Goal: Information Seeking & Learning: Check status

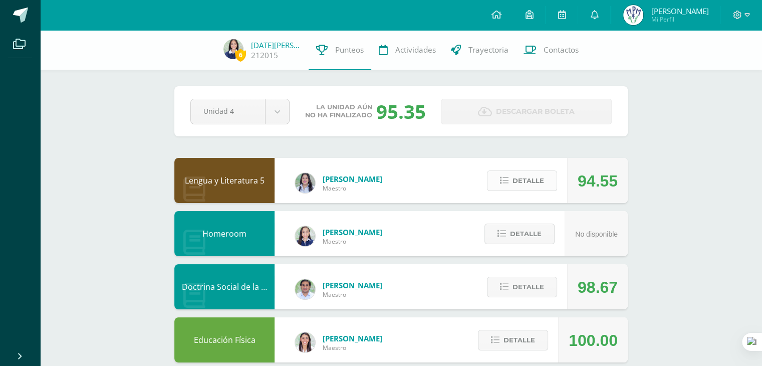
drag, startPoint x: 543, startPoint y: 195, endPoint x: 521, endPoint y: 184, distance: 24.6
click at [521, 184] on div "Detalle" at bounding box center [519, 180] width 95 height 45
click at [521, 184] on span "Detalle" at bounding box center [528, 180] width 32 height 19
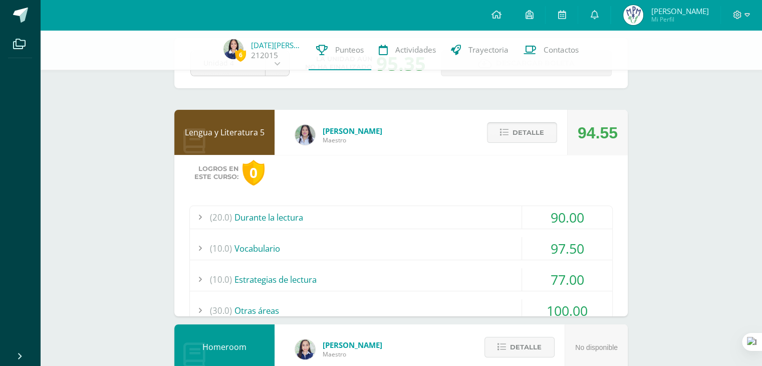
scroll to position [53, 0]
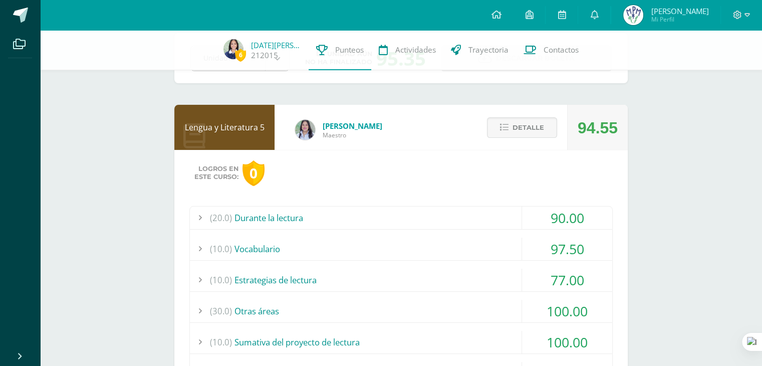
click at [510, 218] on div "(20.0) Durante la lectura" at bounding box center [401, 217] width 422 height 23
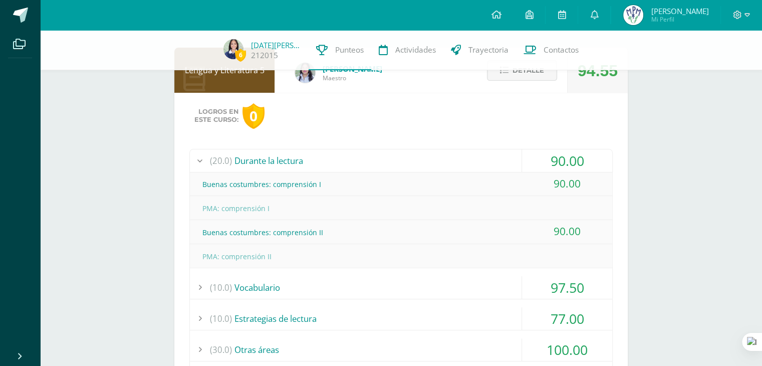
scroll to position [112, 0]
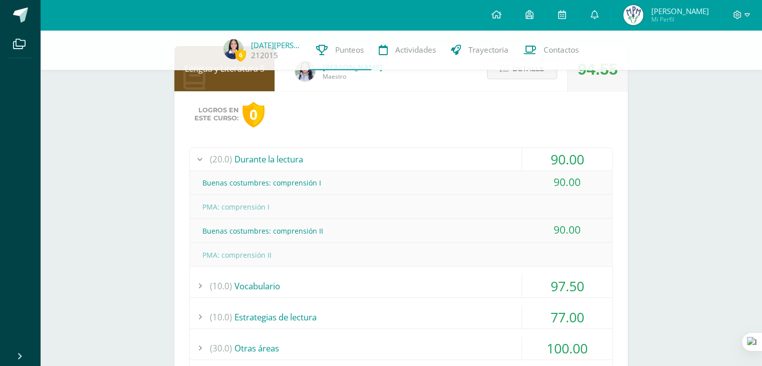
click at [446, 158] on div "(20.0) Durante la lectura" at bounding box center [401, 159] width 422 height 23
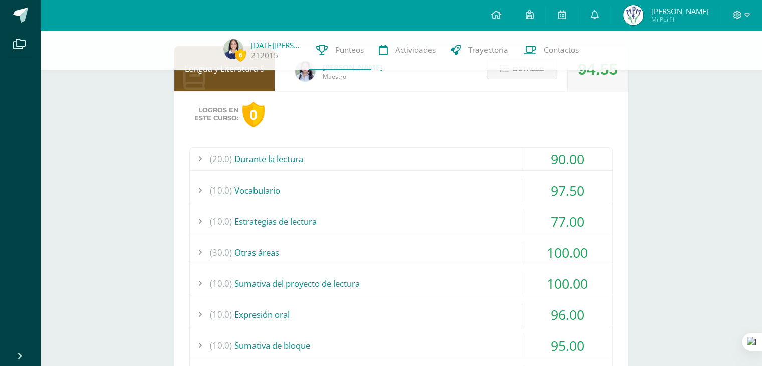
click at [440, 201] on div "(20.0) Durante la lectura 90.00 Buenas costumbres: comprensión I 90.00" at bounding box center [400, 279] width 423 height 264
click at [390, 183] on div "(10.0) Vocabulario" at bounding box center [401, 190] width 422 height 23
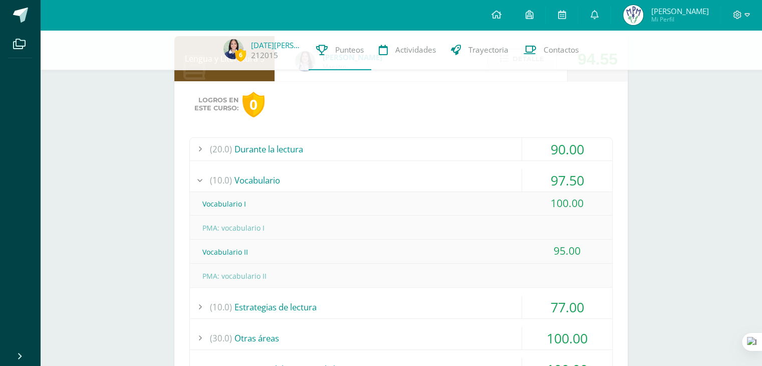
scroll to position [123, 0]
click at [378, 177] on div "(10.0) Vocabulario" at bounding box center [401, 178] width 422 height 23
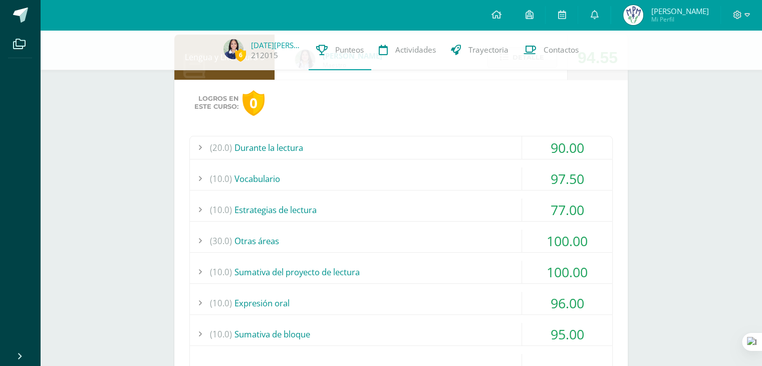
click at [385, 216] on div "(10.0) Estrategias de lectura" at bounding box center [401, 209] width 422 height 23
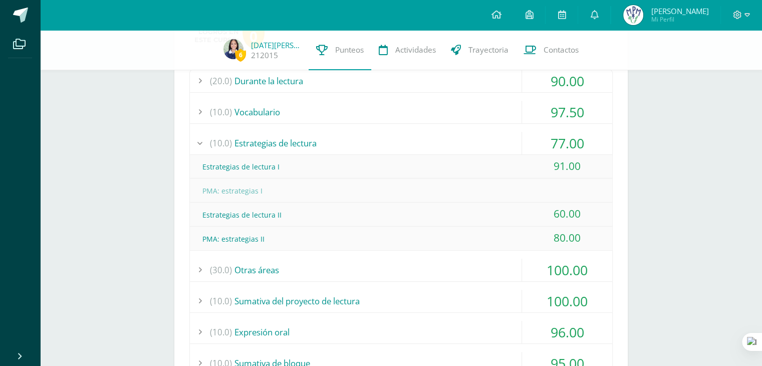
scroll to position [195, 0]
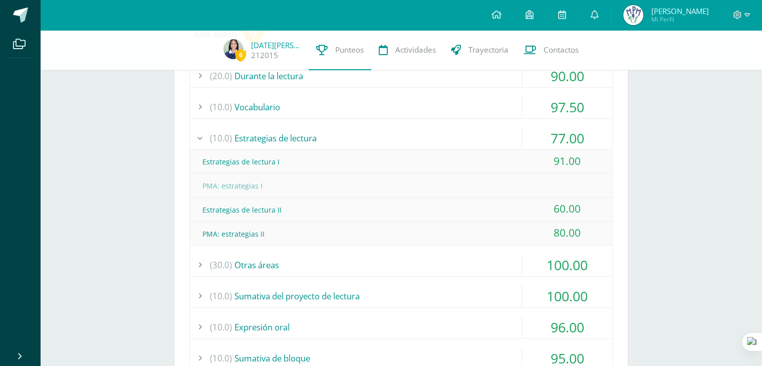
click at [337, 140] on div "(10.0) Estrategias de lectura" at bounding box center [401, 138] width 422 height 23
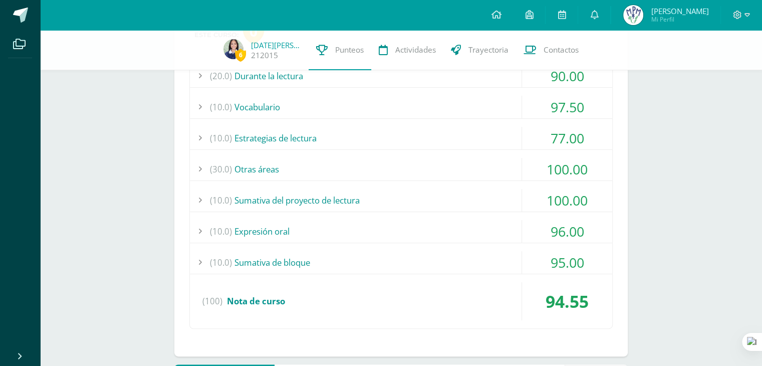
click at [362, 175] on div "(30.0) Otras áreas" at bounding box center [401, 169] width 422 height 23
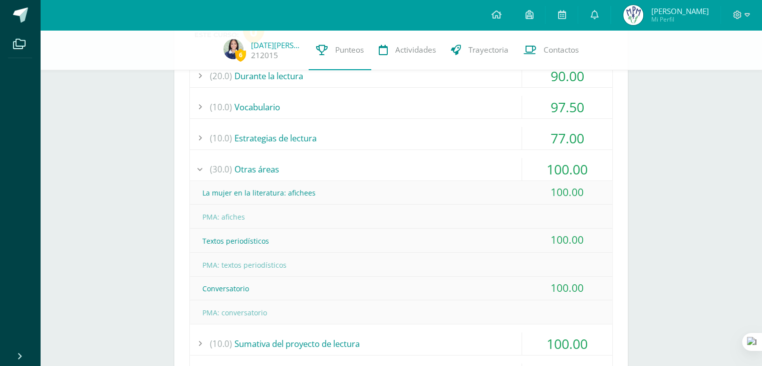
click at [362, 175] on div "(30.0) Otras áreas" at bounding box center [401, 169] width 422 height 23
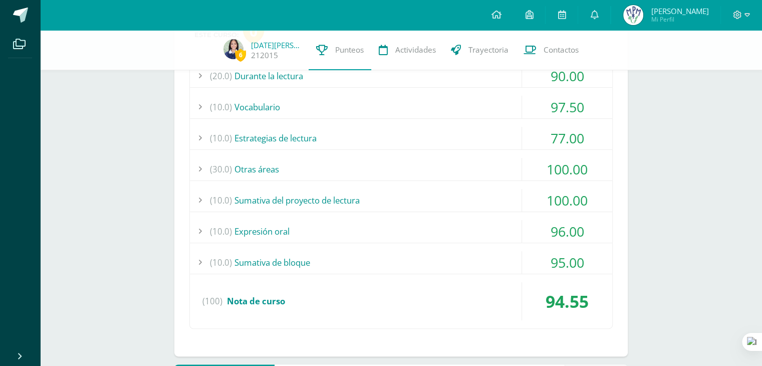
click at [365, 192] on div "(10.0) Sumativa del proyecto de lectura" at bounding box center [401, 200] width 422 height 23
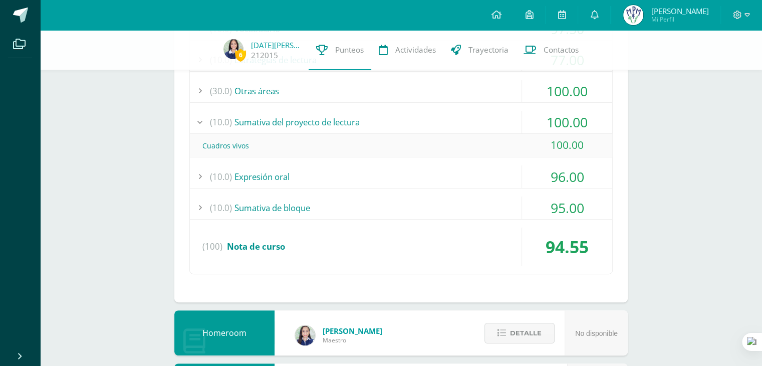
scroll to position [282, 0]
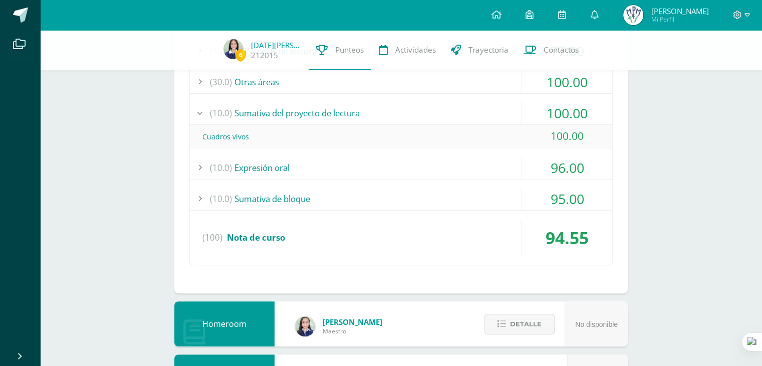
click at [365, 192] on div "(10.0) Sumativa de bloque" at bounding box center [401, 198] width 422 height 23
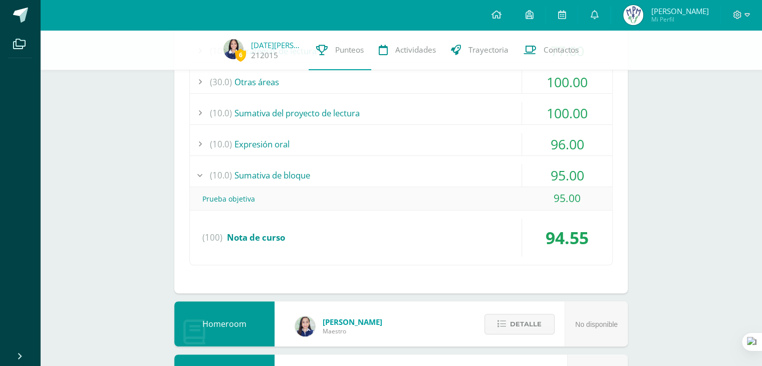
click at [347, 149] on div "(10.0) Expresión oral" at bounding box center [401, 144] width 422 height 23
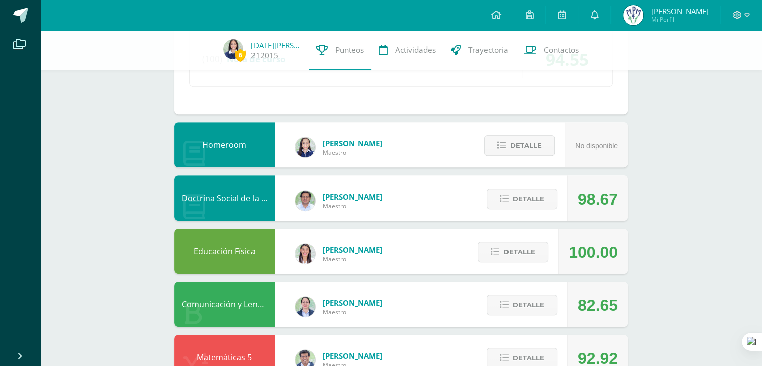
scroll to position [489, 0]
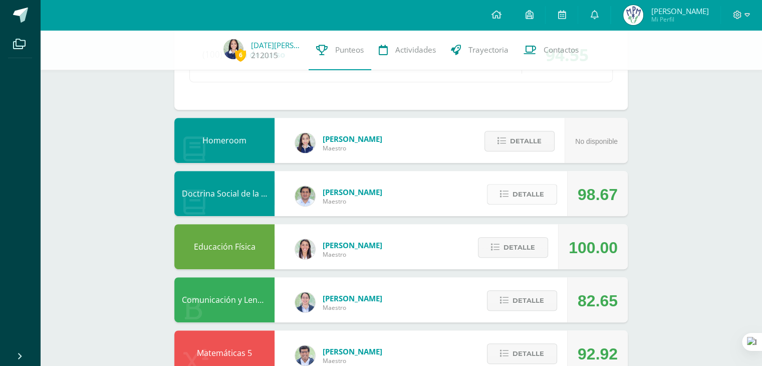
click at [541, 187] on span "Detalle" at bounding box center [528, 194] width 32 height 19
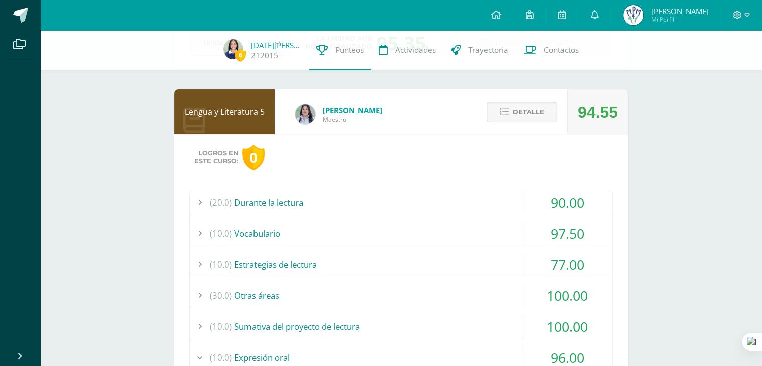
scroll to position [68, 0]
click at [524, 120] on span "Detalle" at bounding box center [528, 112] width 32 height 19
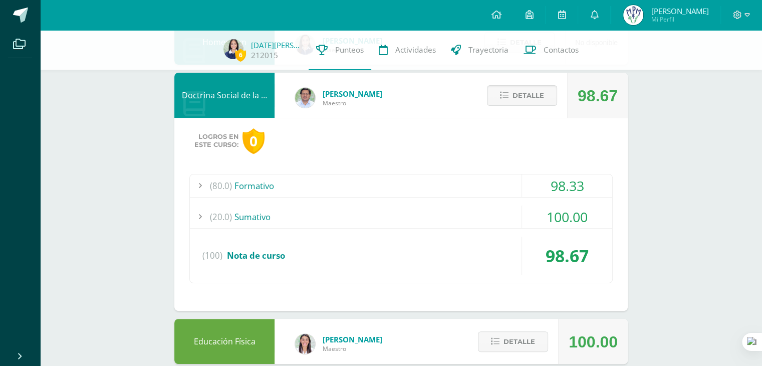
scroll to position [198, 0]
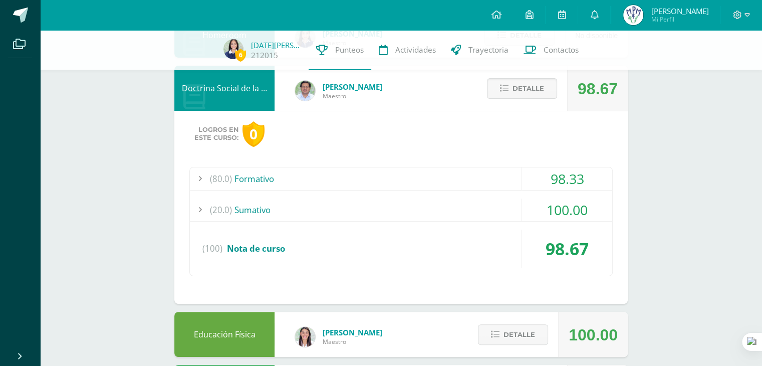
click at [480, 171] on div "(80.0) Formativo" at bounding box center [401, 178] width 422 height 23
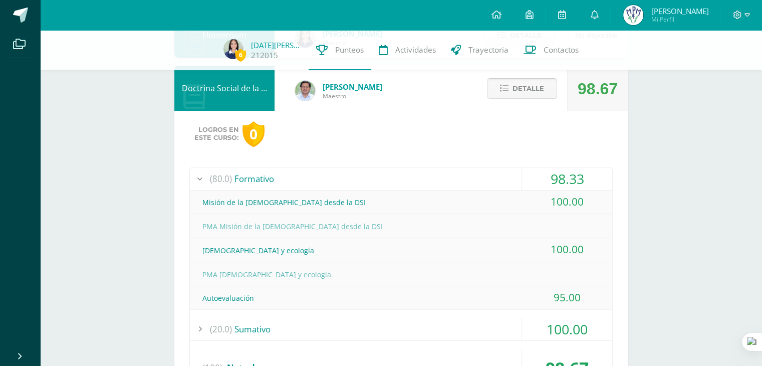
click at [535, 83] on span "Detalle" at bounding box center [528, 88] width 32 height 19
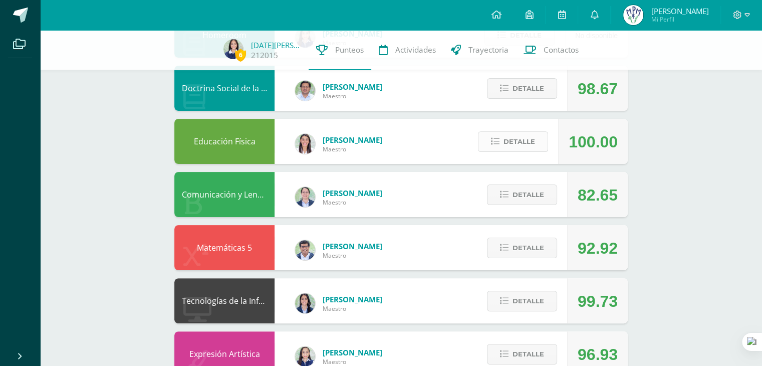
click at [511, 146] on span "Detalle" at bounding box center [519, 141] width 32 height 19
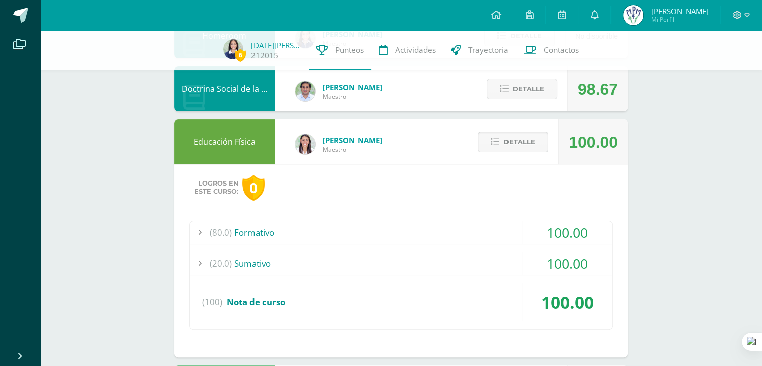
scroll to position [193, 0]
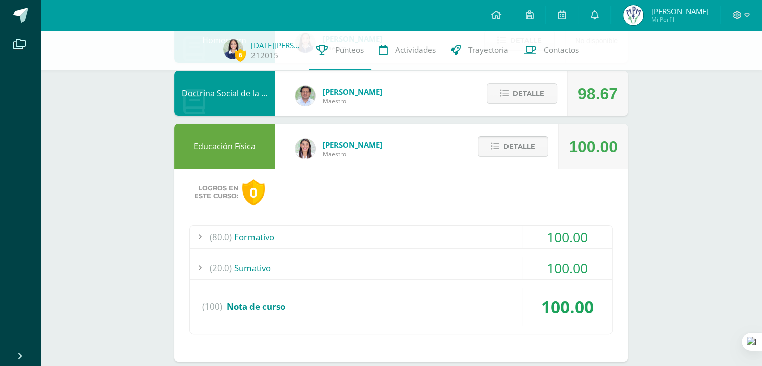
click at [511, 142] on span "Detalle" at bounding box center [519, 146] width 32 height 19
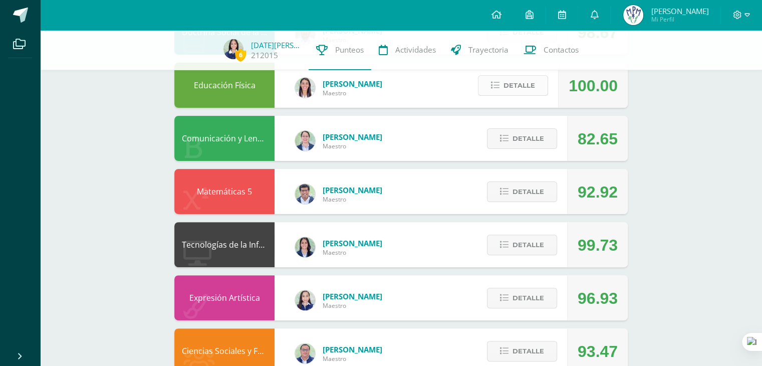
scroll to position [255, 0]
click at [521, 137] on span "Detalle" at bounding box center [528, 138] width 32 height 19
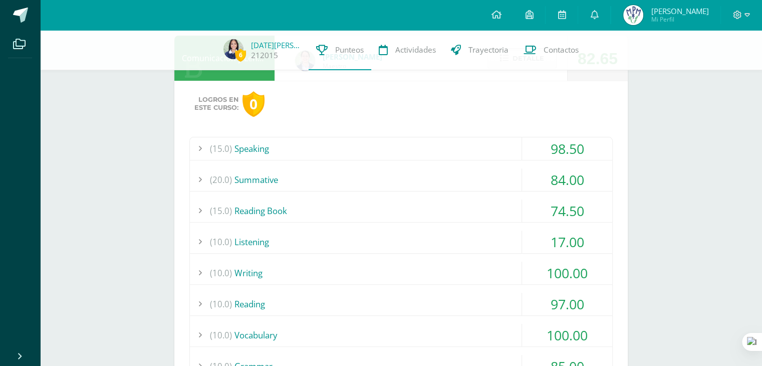
scroll to position [337, 0]
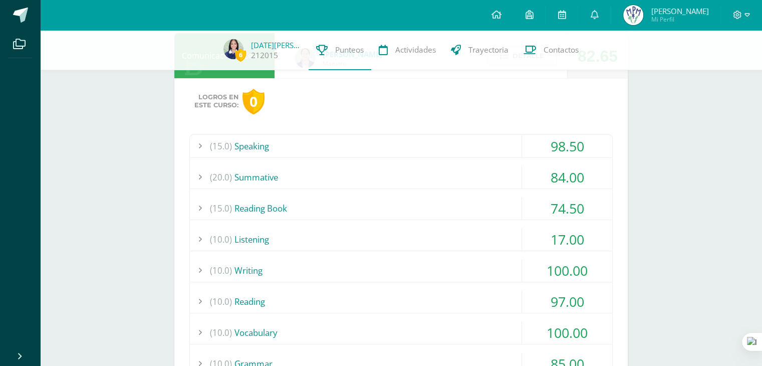
click at [498, 242] on div "(10.0) Listening" at bounding box center [401, 239] width 422 height 23
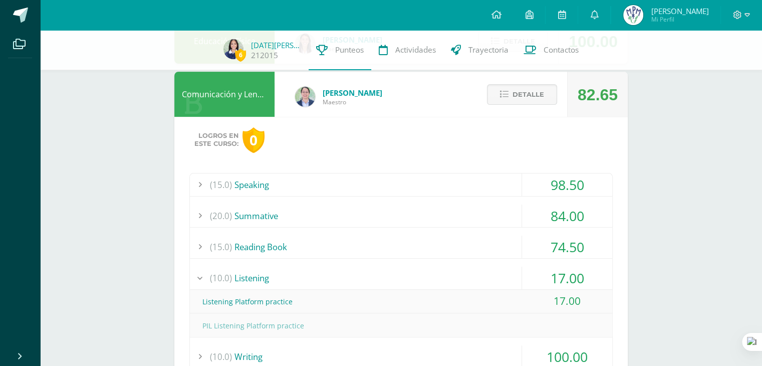
scroll to position [232, 0]
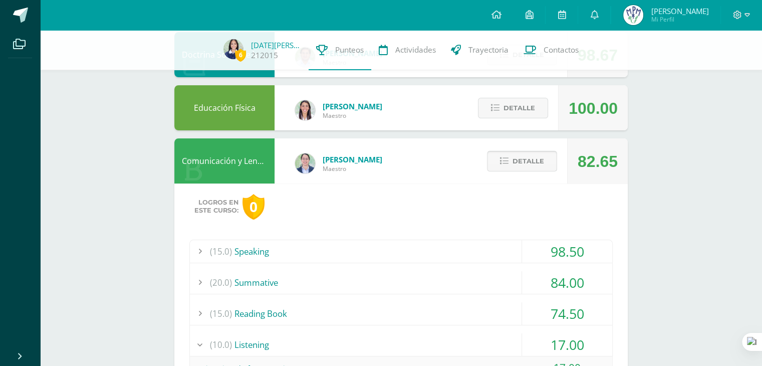
click at [521, 157] on span "Detalle" at bounding box center [528, 161] width 32 height 19
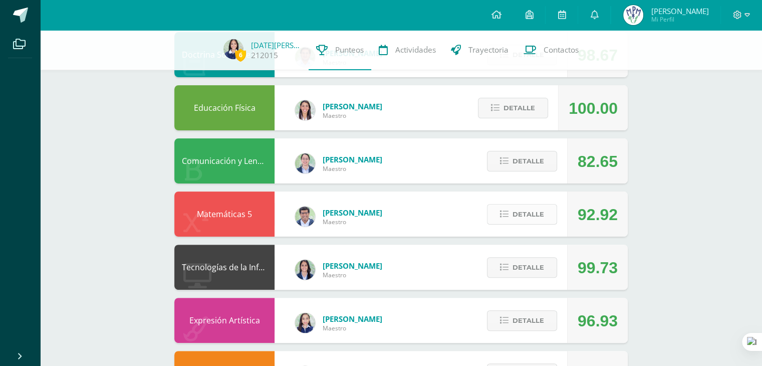
click at [524, 216] on span "Detalle" at bounding box center [528, 214] width 32 height 19
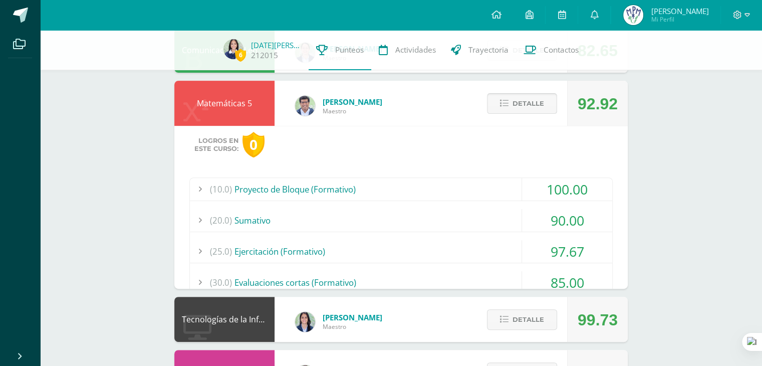
scroll to position [344, 0]
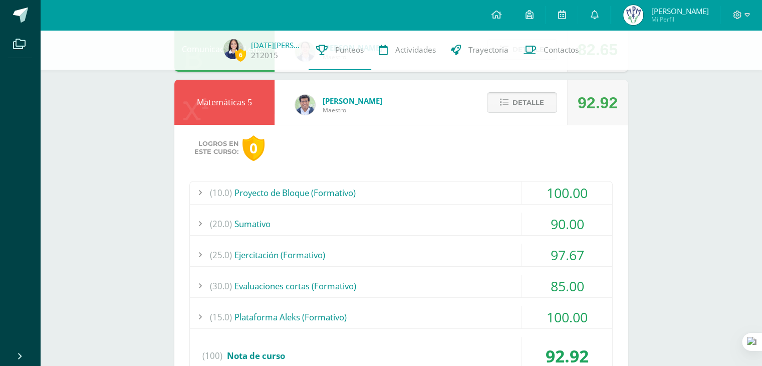
click at [523, 94] on span "Detalle" at bounding box center [528, 102] width 32 height 19
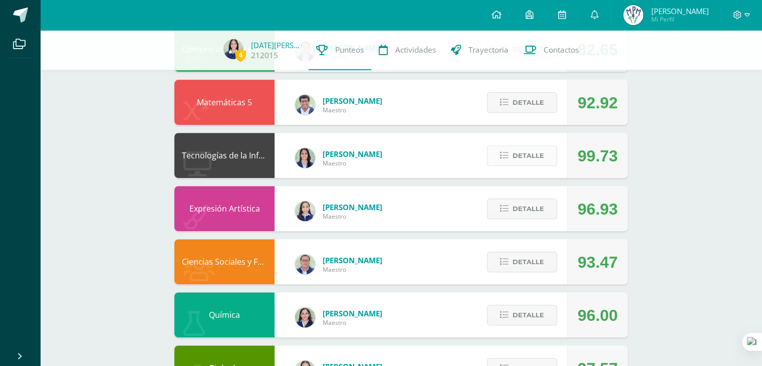
click at [518, 160] on span "Detalle" at bounding box center [528, 155] width 32 height 19
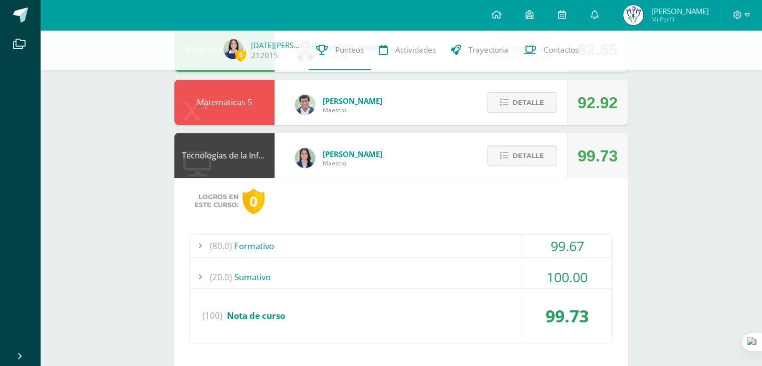
click at [475, 235] on div "(80.0) Formativo" at bounding box center [401, 245] width 422 height 23
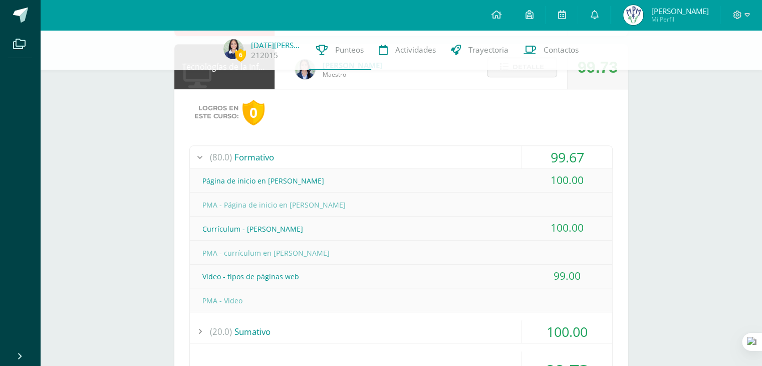
scroll to position [427, 0]
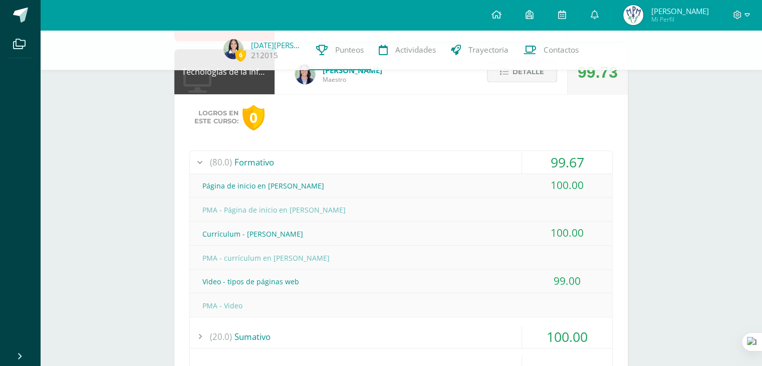
click at [524, 71] on span "Detalle" at bounding box center [528, 72] width 32 height 19
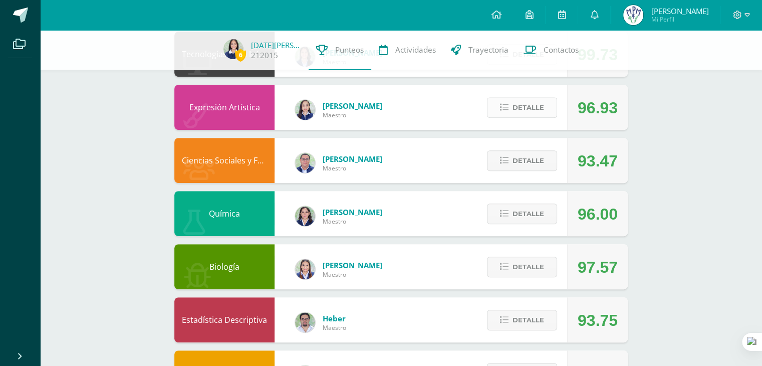
scroll to position [451, 0]
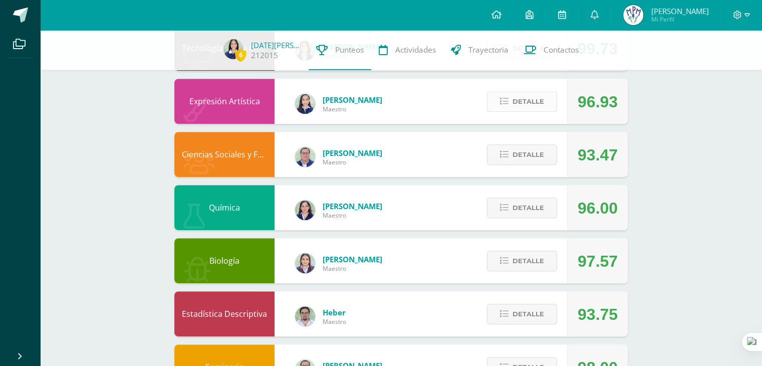
click at [530, 103] on span "Detalle" at bounding box center [528, 101] width 32 height 19
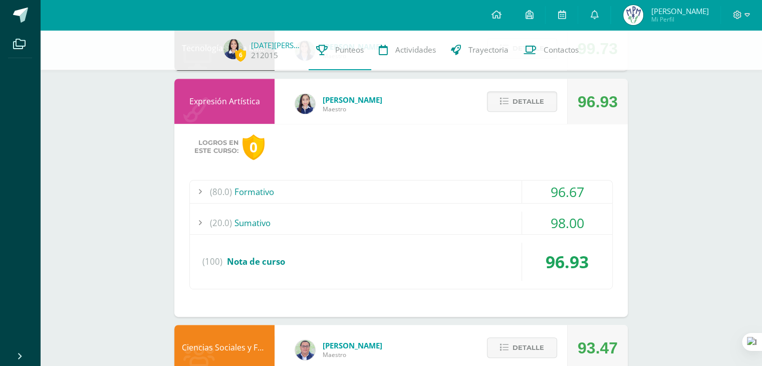
click at [447, 184] on div "(80.0) Formativo" at bounding box center [401, 191] width 422 height 23
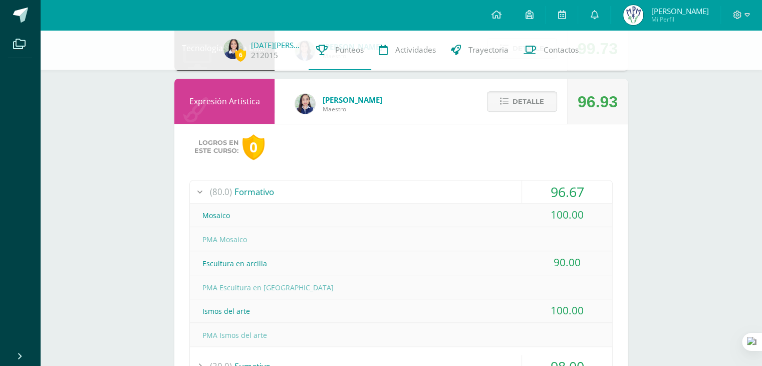
click at [447, 184] on div "(80.0) Formativo" at bounding box center [401, 191] width 422 height 23
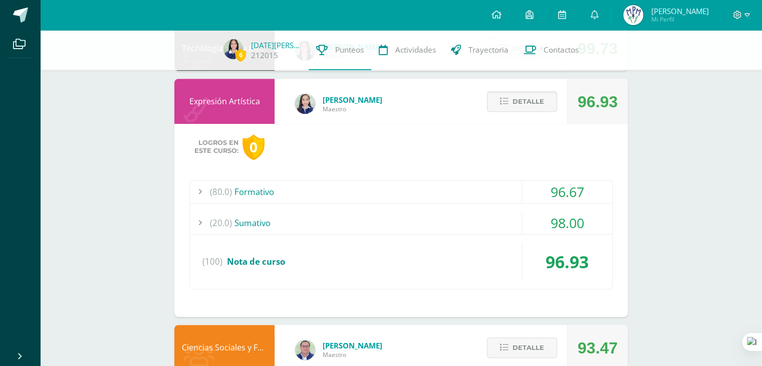
click at [457, 230] on div "(20.0) [GEOGRAPHIC_DATA]" at bounding box center [401, 222] width 422 height 23
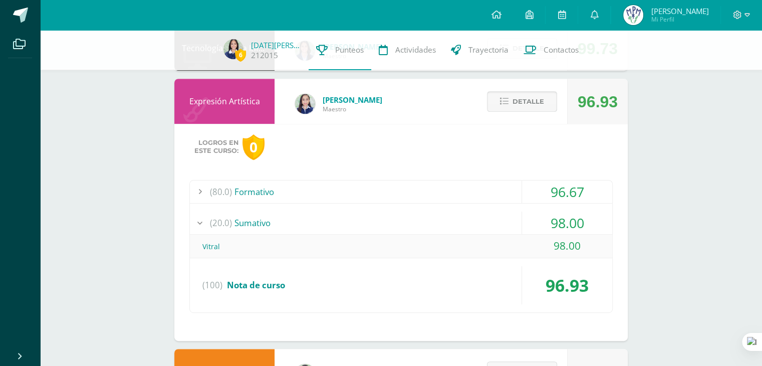
click at [526, 96] on span "Detalle" at bounding box center [528, 101] width 32 height 19
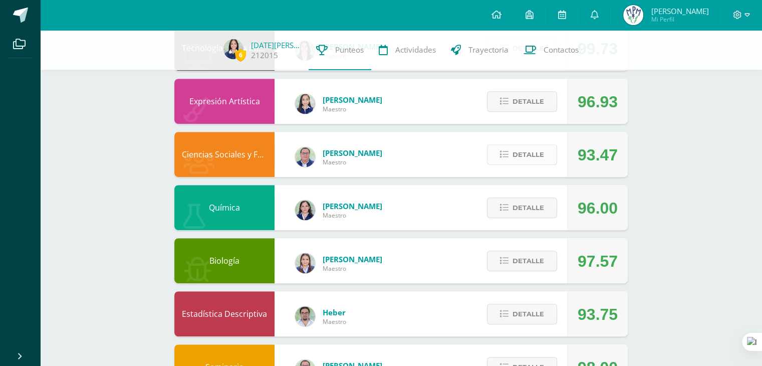
click at [527, 148] on span "Detalle" at bounding box center [528, 154] width 32 height 19
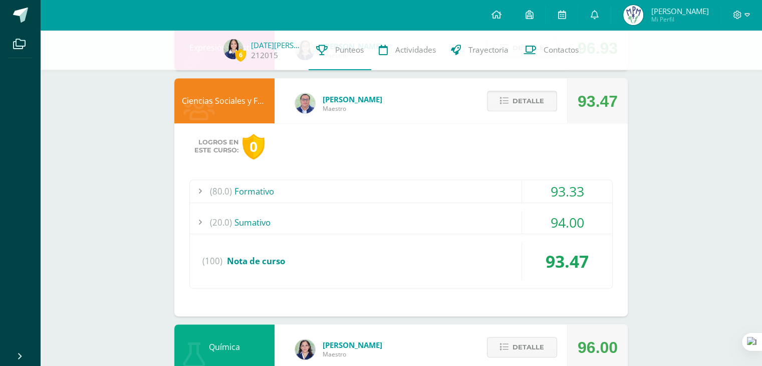
scroll to position [505, 0]
click at [529, 184] on div "93.33" at bounding box center [567, 190] width 90 height 23
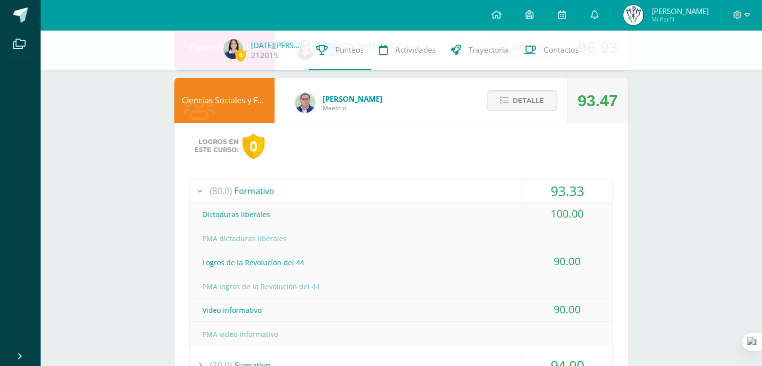
click at [529, 184] on div "93.33" at bounding box center [567, 190] width 90 height 23
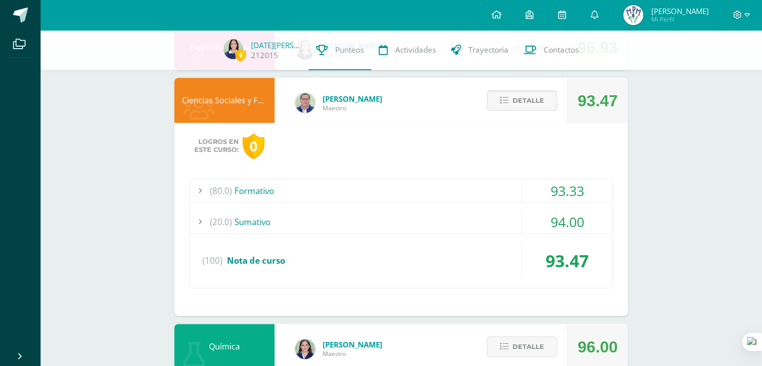
click at [534, 224] on div "94.00" at bounding box center [567, 221] width 90 height 23
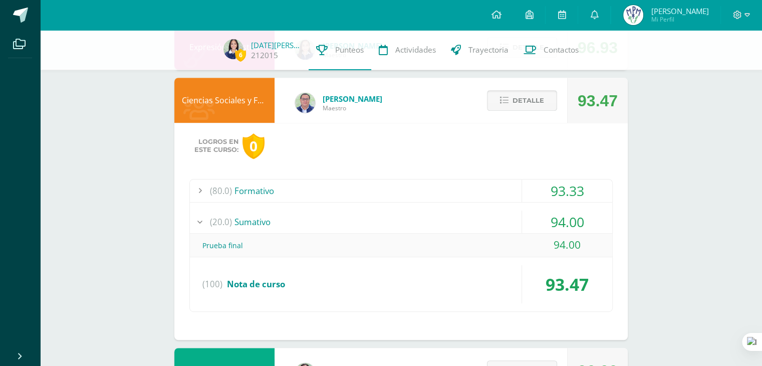
click at [543, 98] on span "Detalle" at bounding box center [528, 100] width 32 height 19
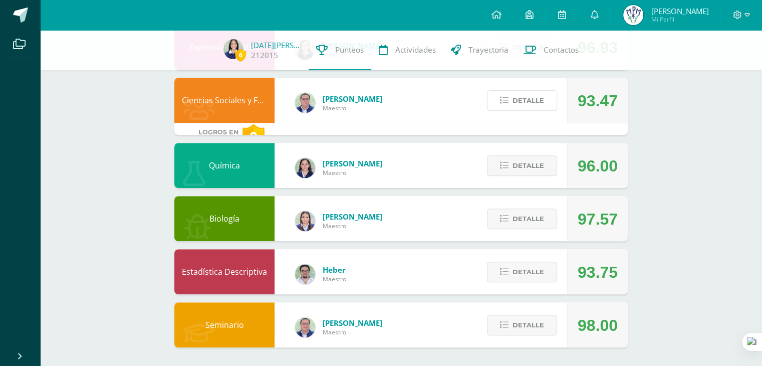
scroll to position [495, 0]
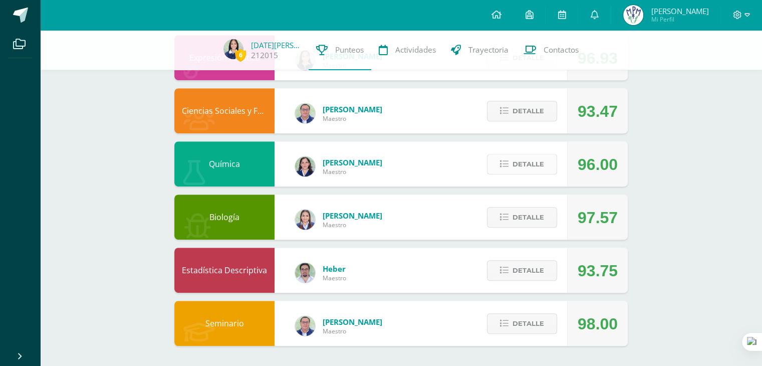
click at [523, 162] on span "Detalle" at bounding box center [528, 164] width 32 height 19
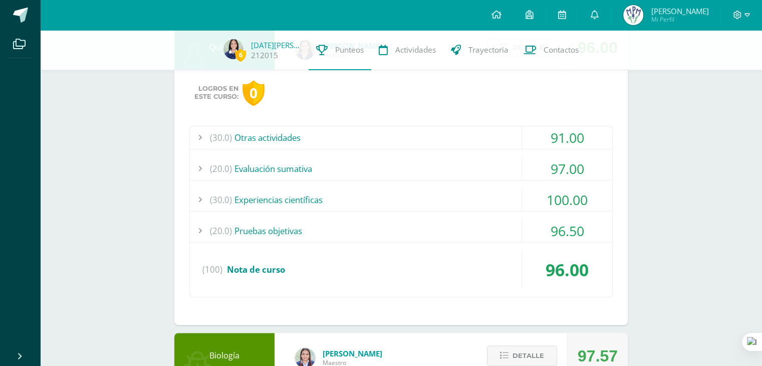
scroll to position [612, 0]
click at [456, 242] on div "(30.0) Otras actividades 91.00 Hoja de trabajo 1 "Nomenclatura de binarios" 73.…" at bounding box center [400, 210] width 423 height 171
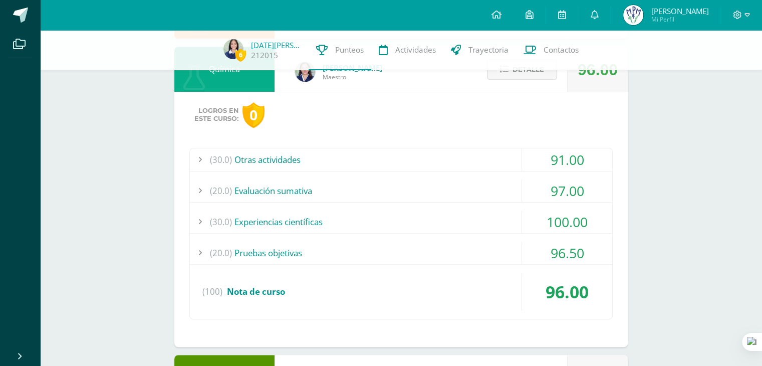
scroll to position [585, 0]
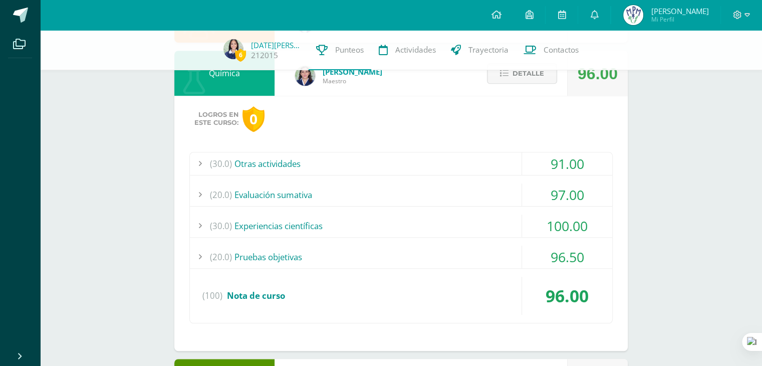
click at [475, 161] on div "(30.0) Otras actividades" at bounding box center [401, 163] width 422 height 23
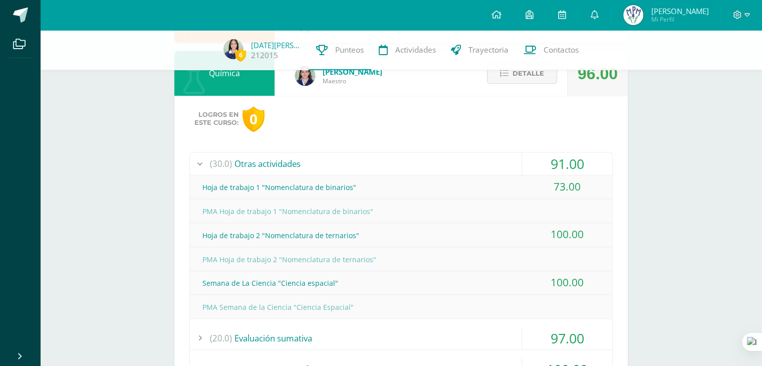
click at [475, 161] on div "(30.0) Otras actividades" at bounding box center [401, 163] width 422 height 23
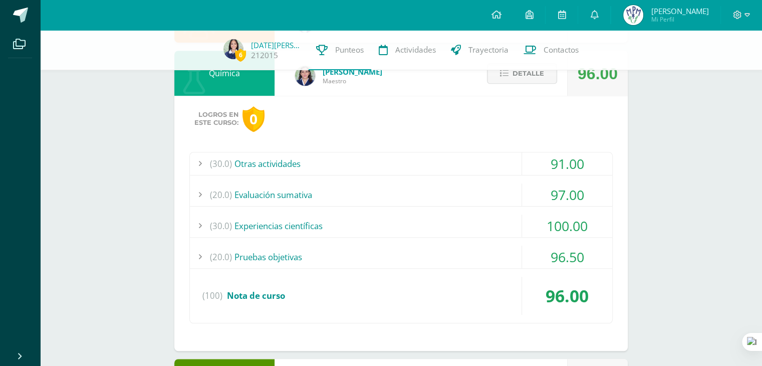
click at [466, 199] on div "(20.0) Evaluación sumativa" at bounding box center [401, 194] width 422 height 23
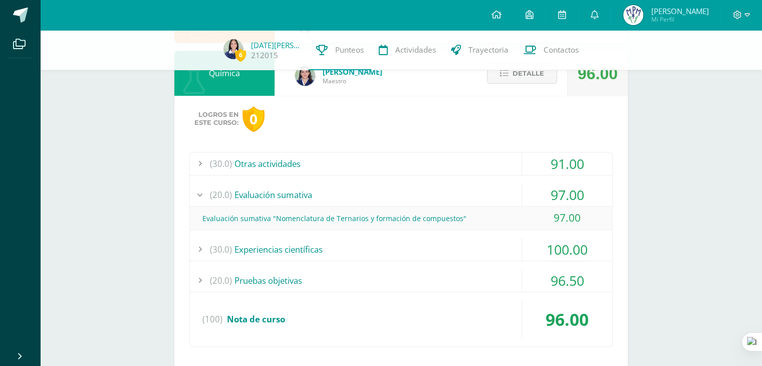
click at [466, 199] on div "(20.0) Evaluación sumativa" at bounding box center [401, 194] width 422 height 23
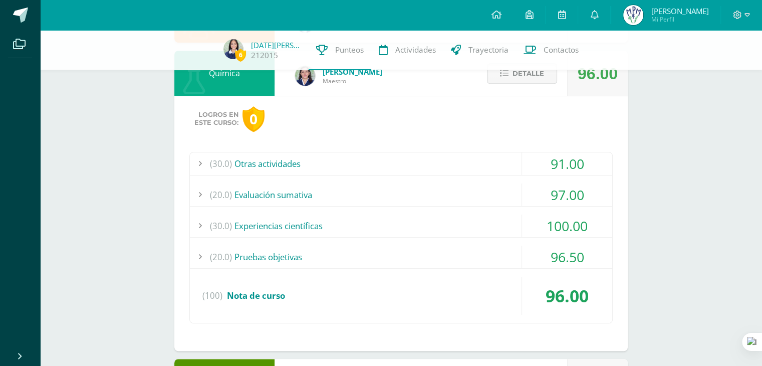
click at [467, 219] on div "(30.0) Experiencias científicas" at bounding box center [401, 225] width 422 height 23
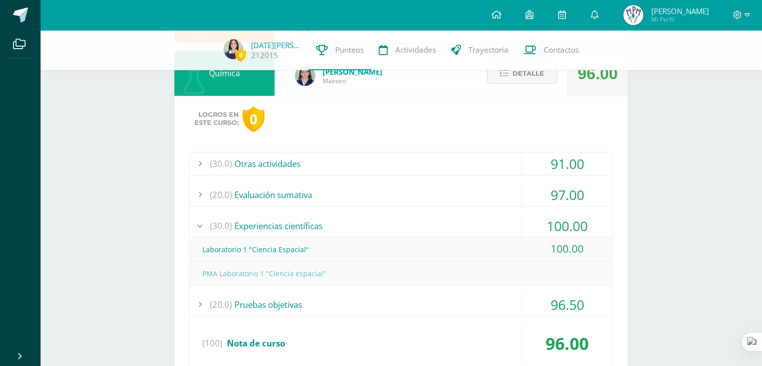
click at [467, 219] on div "(30.0) Experiencias científicas" at bounding box center [401, 225] width 422 height 23
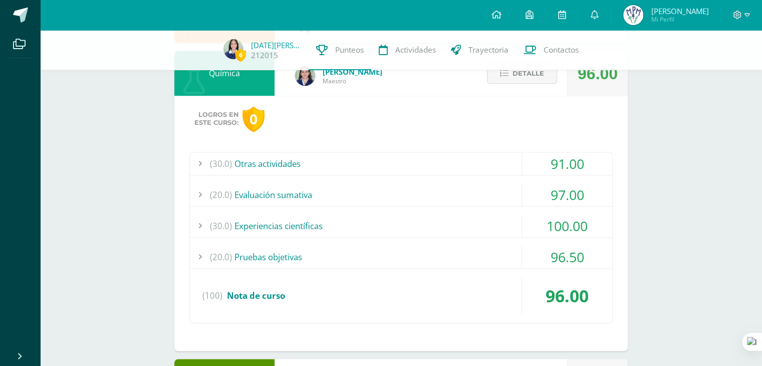
click at [473, 241] on div "(30.0) Otras actividades 91.00 Hoja de trabajo 1 "Nomenclatura de binarios" 73.…" at bounding box center [400, 237] width 423 height 171
click at [479, 248] on div "(20.0) Pruebas objetivas" at bounding box center [401, 256] width 422 height 23
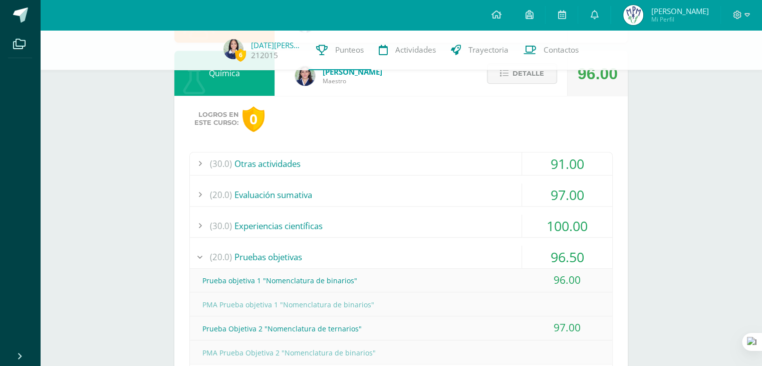
click at [479, 248] on div "(20.0) Pruebas objetivas" at bounding box center [401, 256] width 422 height 23
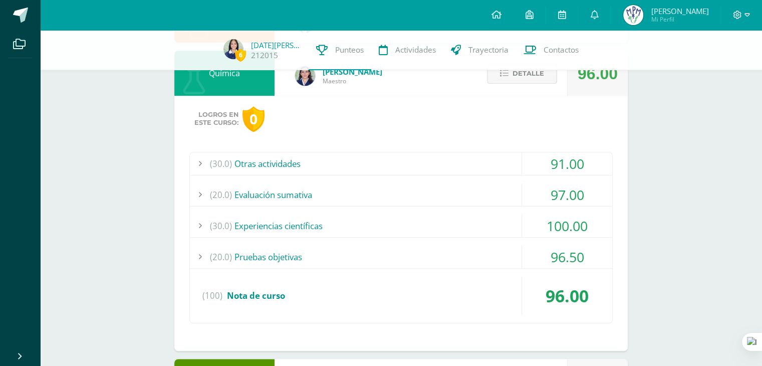
click at [501, 76] on icon at bounding box center [504, 73] width 9 height 9
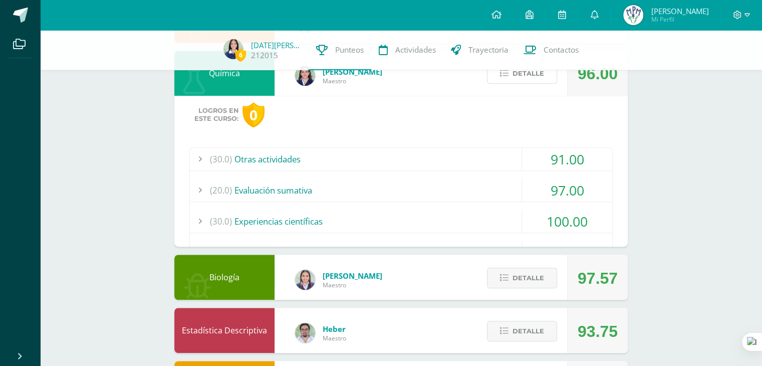
scroll to position [495, 0]
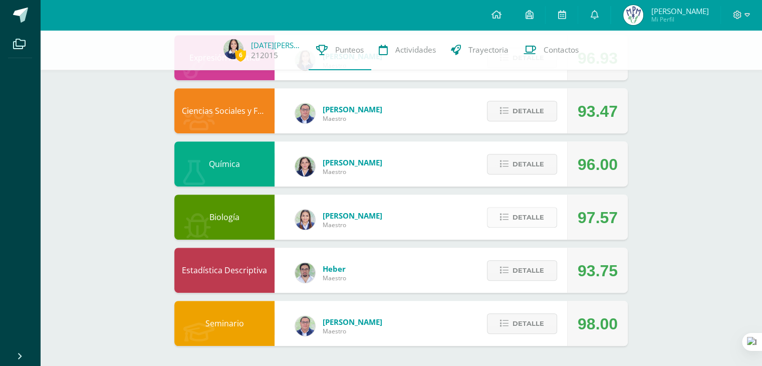
click at [532, 225] on span "Detalle" at bounding box center [528, 217] width 32 height 19
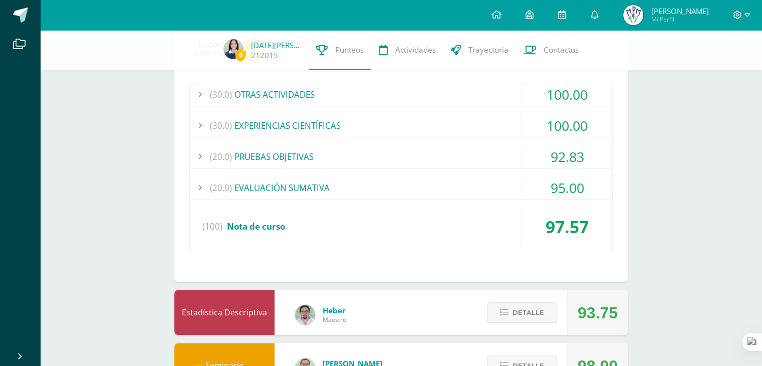
scroll to position [709, 0]
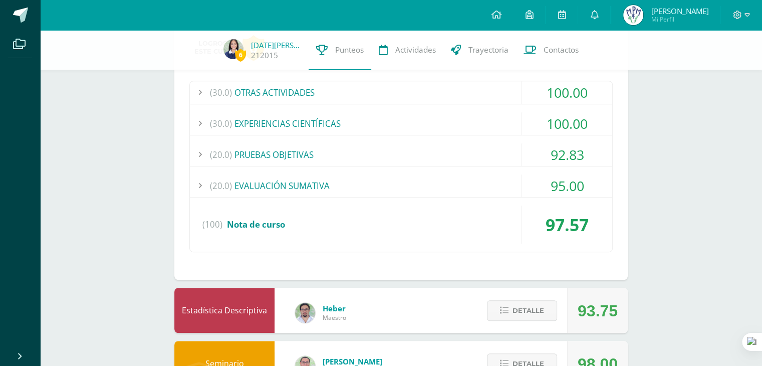
click at [501, 157] on div "(20.0) PRUEBAS OBJETIVAS" at bounding box center [401, 154] width 422 height 23
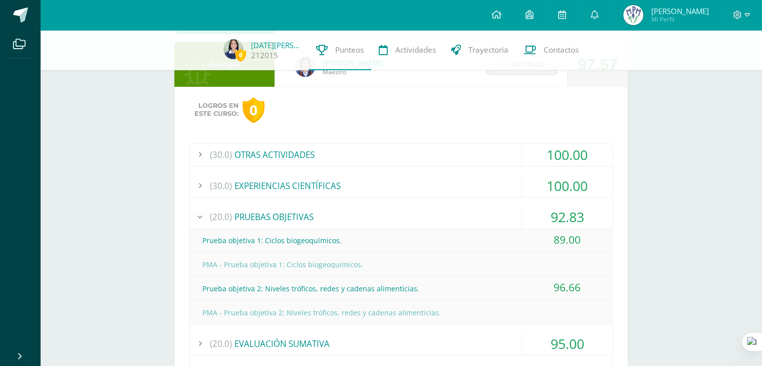
scroll to position [644, 0]
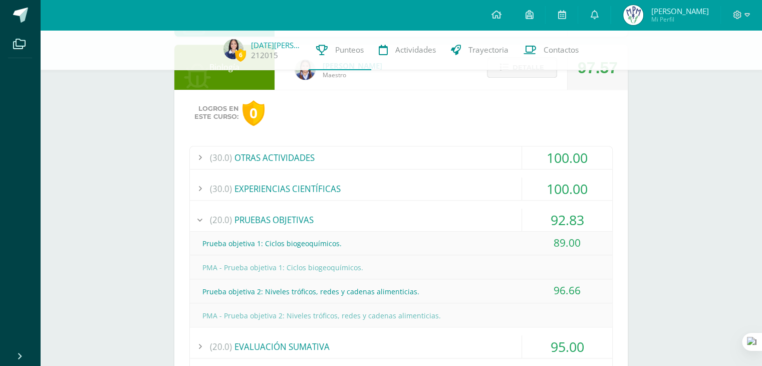
drag, startPoint x: 538, startPoint y: 79, endPoint x: 532, endPoint y: 77, distance: 5.9
click at [532, 77] on div "Detalle" at bounding box center [519, 67] width 95 height 45
click at [532, 77] on button "Detalle" at bounding box center [522, 67] width 70 height 21
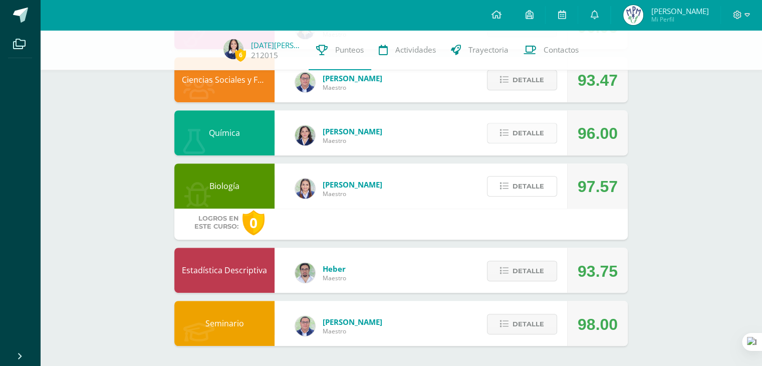
scroll to position [495, 0]
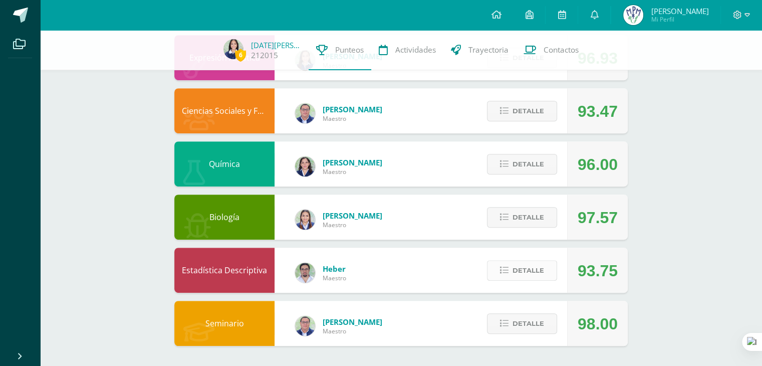
click at [535, 275] on span "Detalle" at bounding box center [528, 270] width 32 height 19
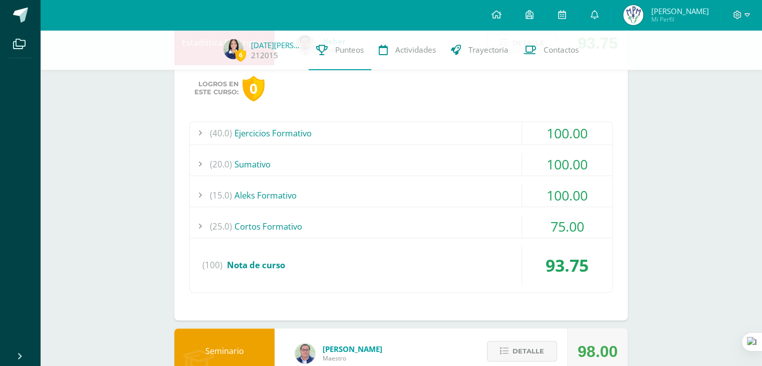
scroll to position [712, 0]
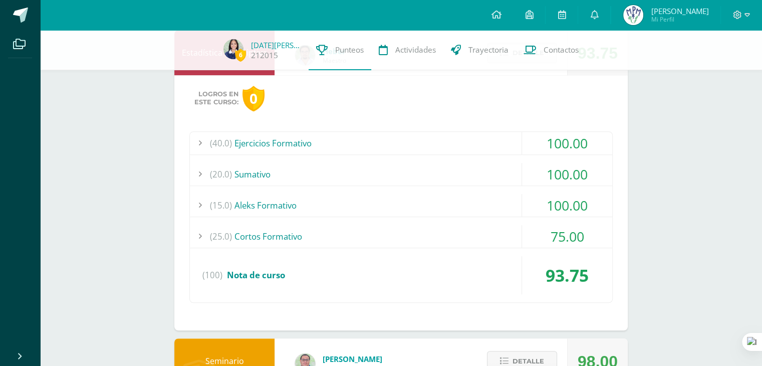
click at [453, 139] on div "(40.0) Ejercicios Formativo" at bounding box center [401, 143] width 422 height 23
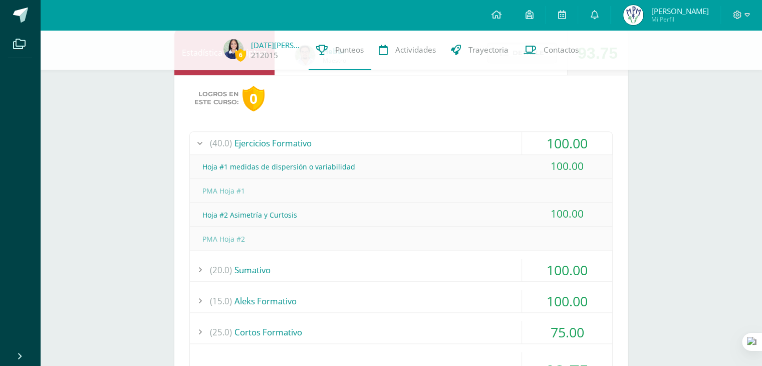
click at [453, 139] on div "(40.0) Ejercicios Formativo" at bounding box center [401, 143] width 422 height 23
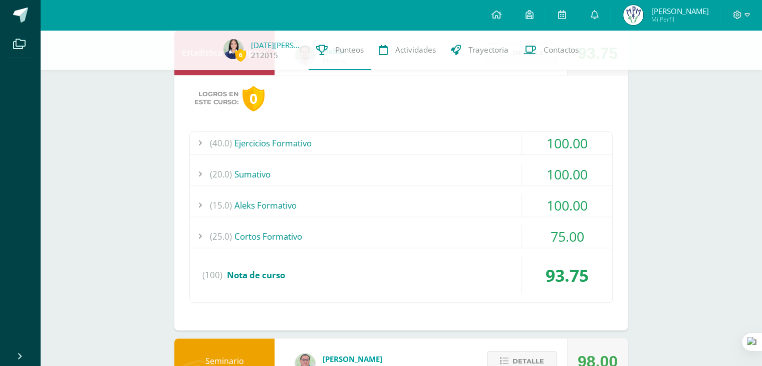
click at [472, 183] on div "(20.0) [GEOGRAPHIC_DATA]" at bounding box center [401, 174] width 422 height 23
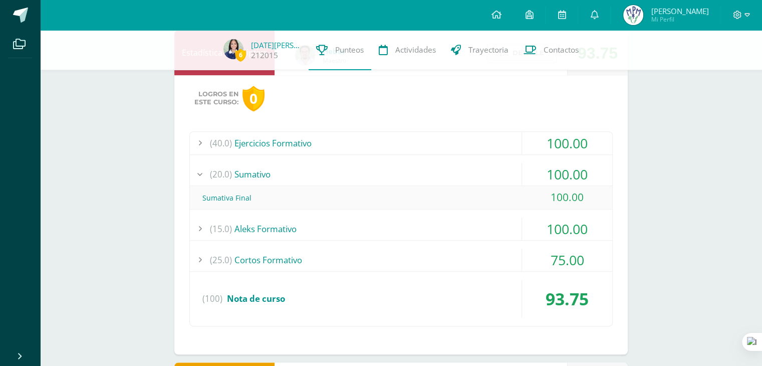
click at [472, 183] on div "(20.0) [GEOGRAPHIC_DATA]" at bounding box center [401, 174] width 422 height 23
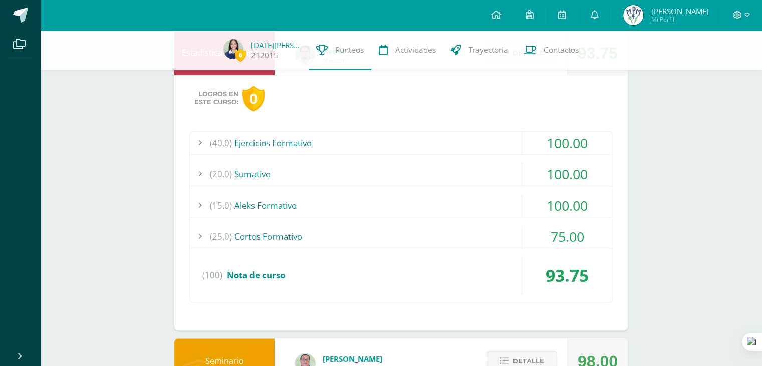
click at [476, 194] on div "(15.0) Aleks Formativo" at bounding box center [401, 205] width 422 height 23
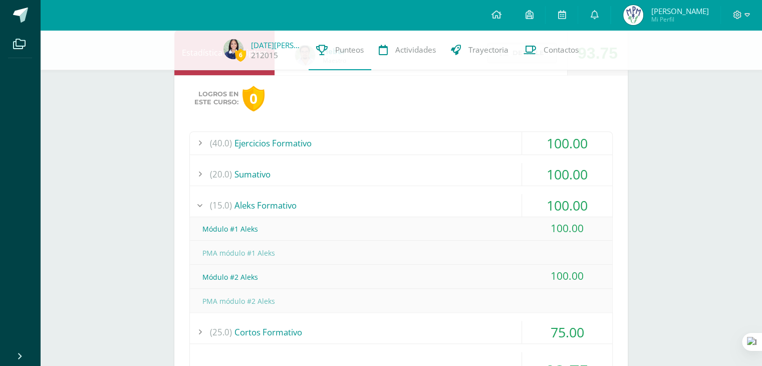
click at [476, 194] on div "(15.0) Aleks Formativo" at bounding box center [401, 205] width 422 height 23
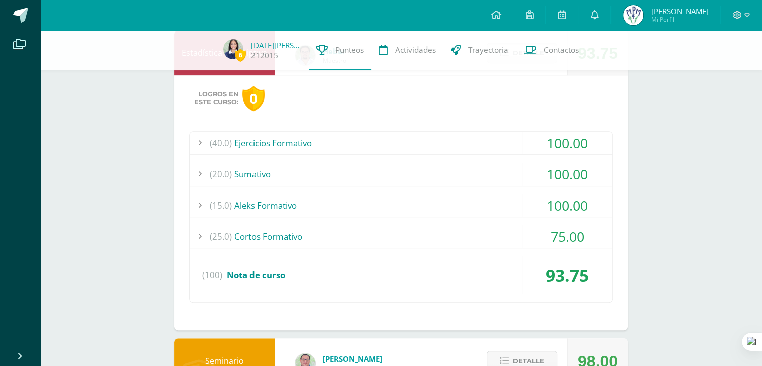
click at [495, 240] on div "(25.0) Cortos Formativo" at bounding box center [401, 236] width 422 height 23
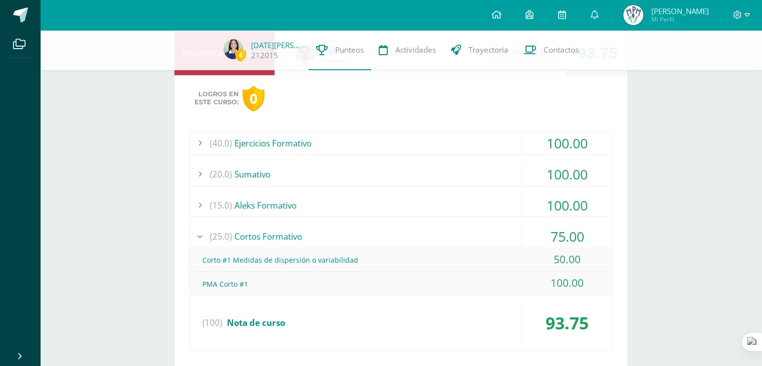
click at [495, 240] on div "(25.0) Cortos Formativo" at bounding box center [401, 236] width 422 height 23
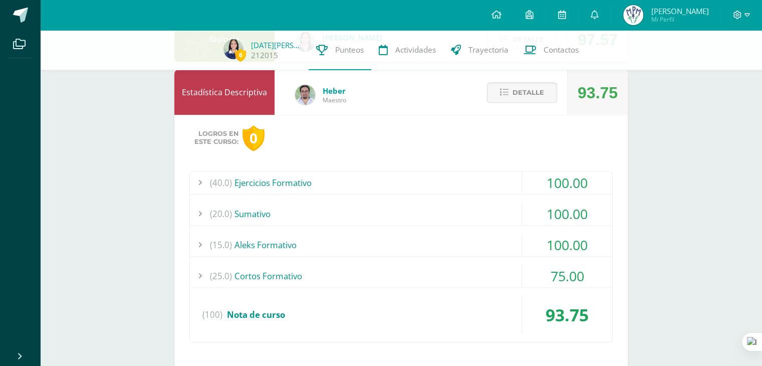
scroll to position [652, 0]
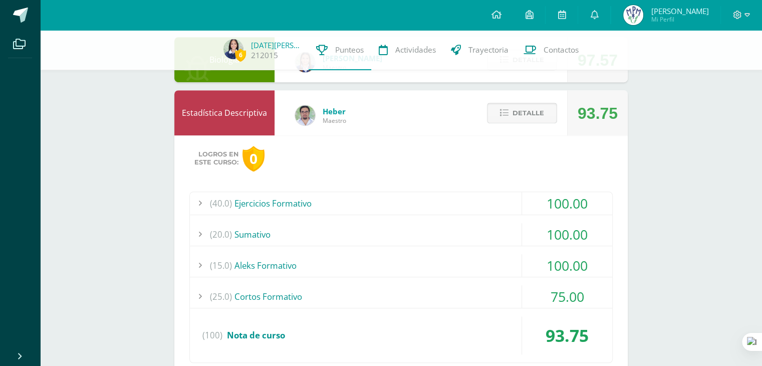
click at [532, 117] on span "Detalle" at bounding box center [528, 113] width 32 height 19
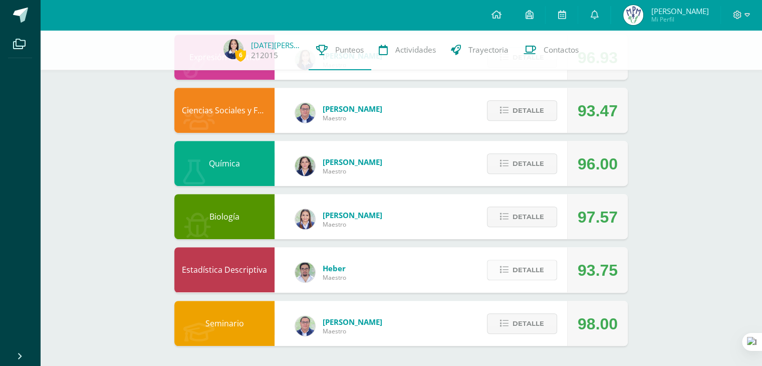
scroll to position [495, 0]
click at [538, 320] on span "Detalle" at bounding box center [528, 323] width 32 height 19
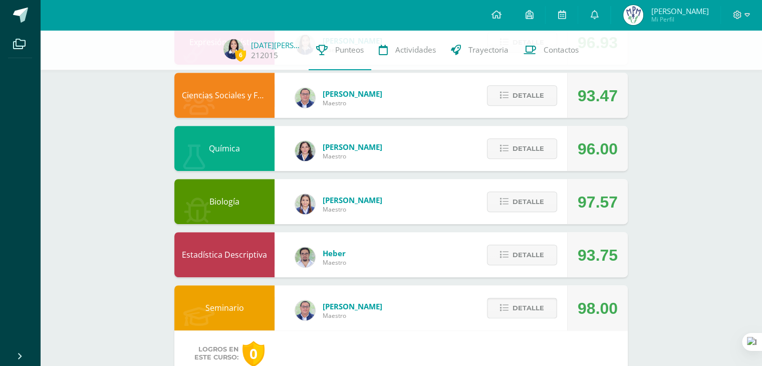
scroll to position [718, 0]
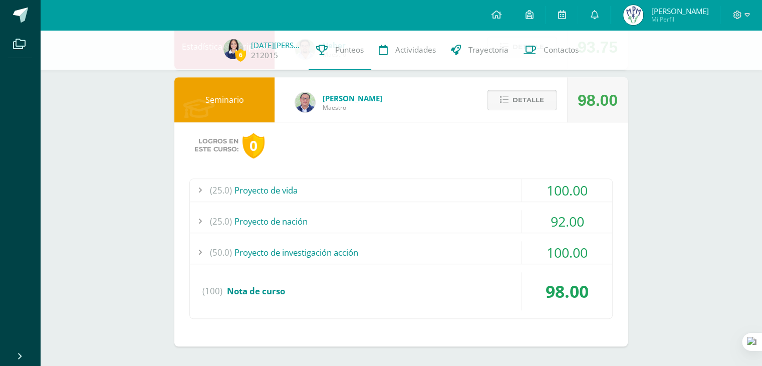
click at [520, 95] on span "Detalle" at bounding box center [528, 100] width 32 height 19
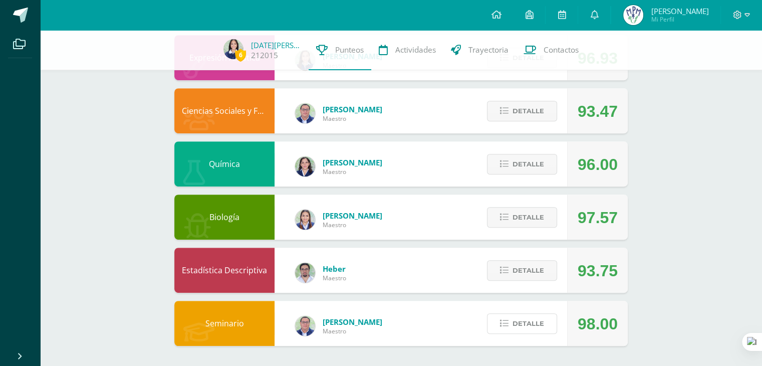
scroll to position [495, 0]
